Goal: Task Accomplishment & Management: Use online tool/utility

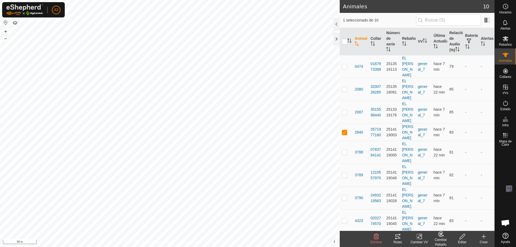
click at [397, 238] on icon at bounding box center [397, 236] width 5 height 4
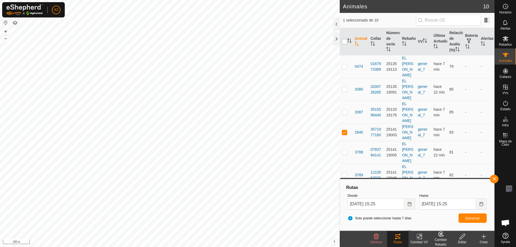
click at [342, 40] on input "checkbox" at bounding box center [344, 41] width 5 height 5
checkbox input "true"
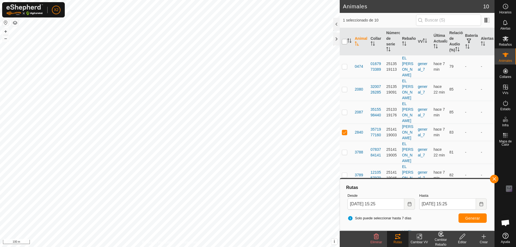
checkbox input "true"
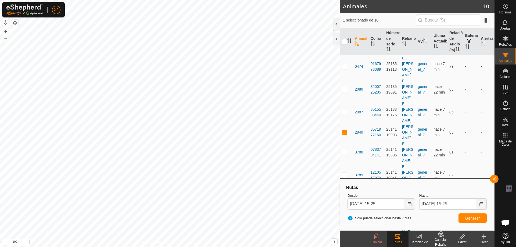
checkbox input "true"
click at [474, 214] on button "Generar" at bounding box center [472, 217] width 28 height 9
click at [495, 178] on button "button" at bounding box center [494, 179] width 9 height 9
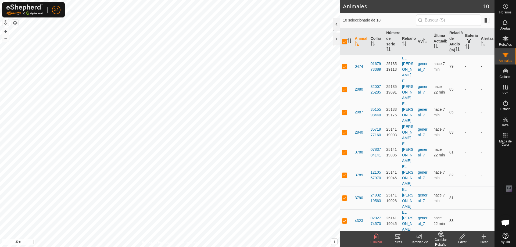
click at [402, 236] on tracks-svg-icon at bounding box center [397, 236] width 21 height 6
